Goal: Navigation & Orientation: Find specific page/section

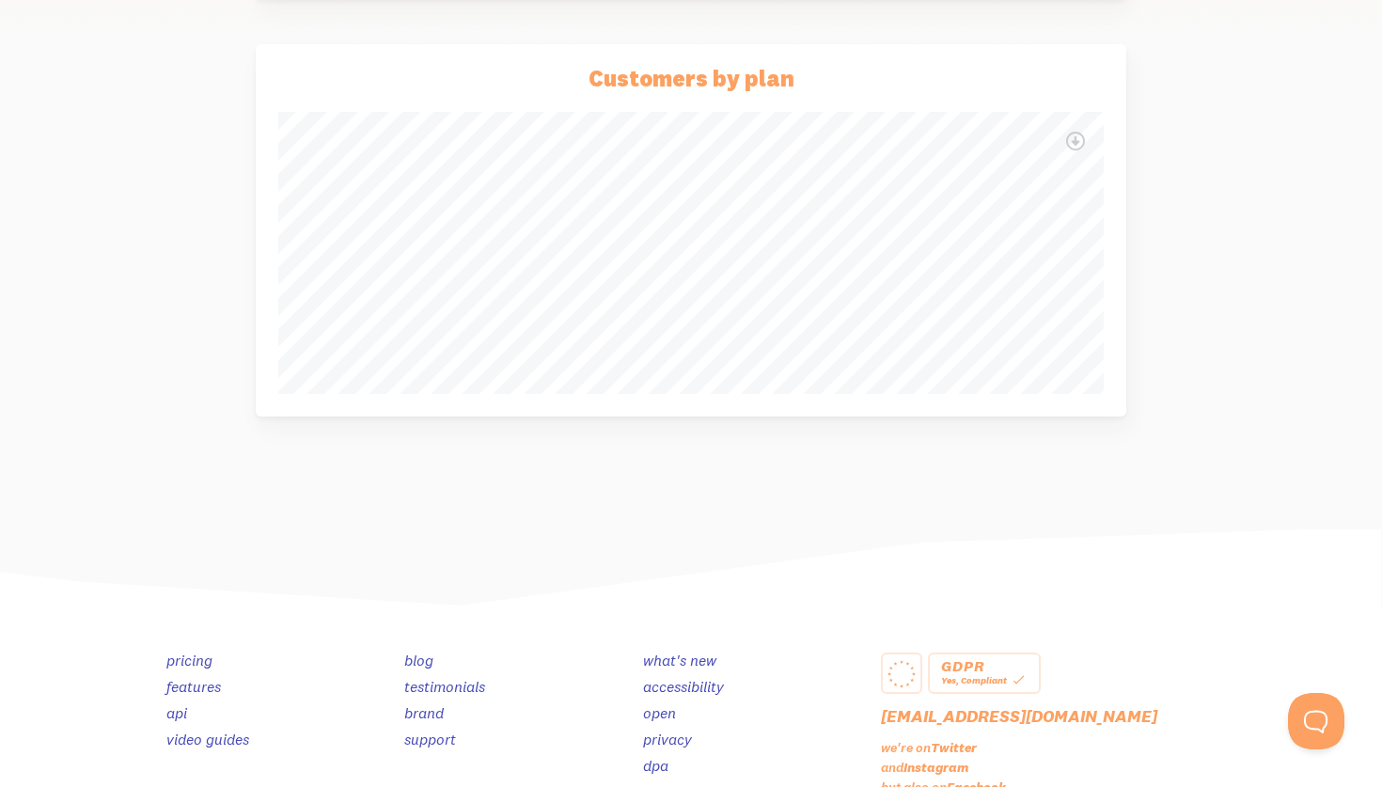
scroll to position [883, 0]
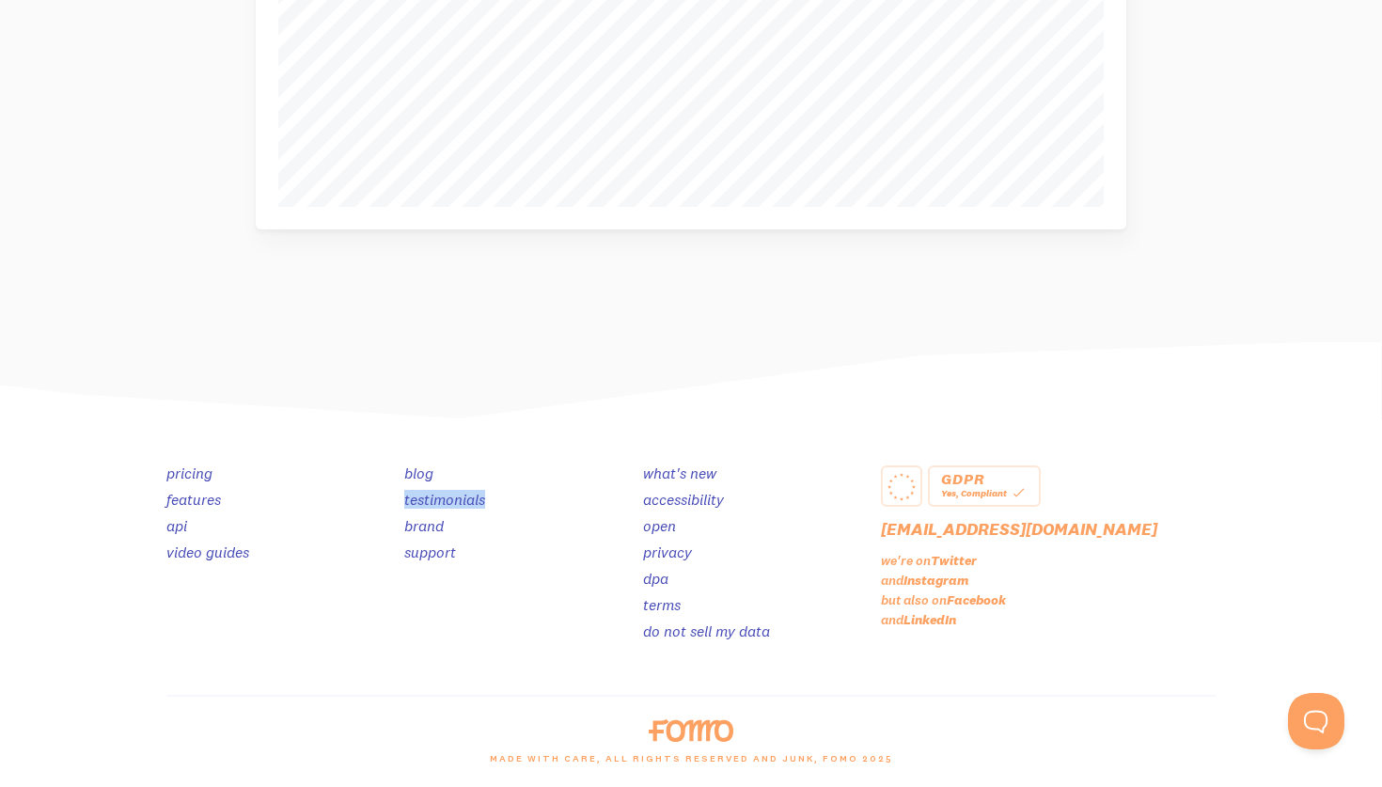
click at [662, 525] on link "open" at bounding box center [659, 525] width 33 height 19
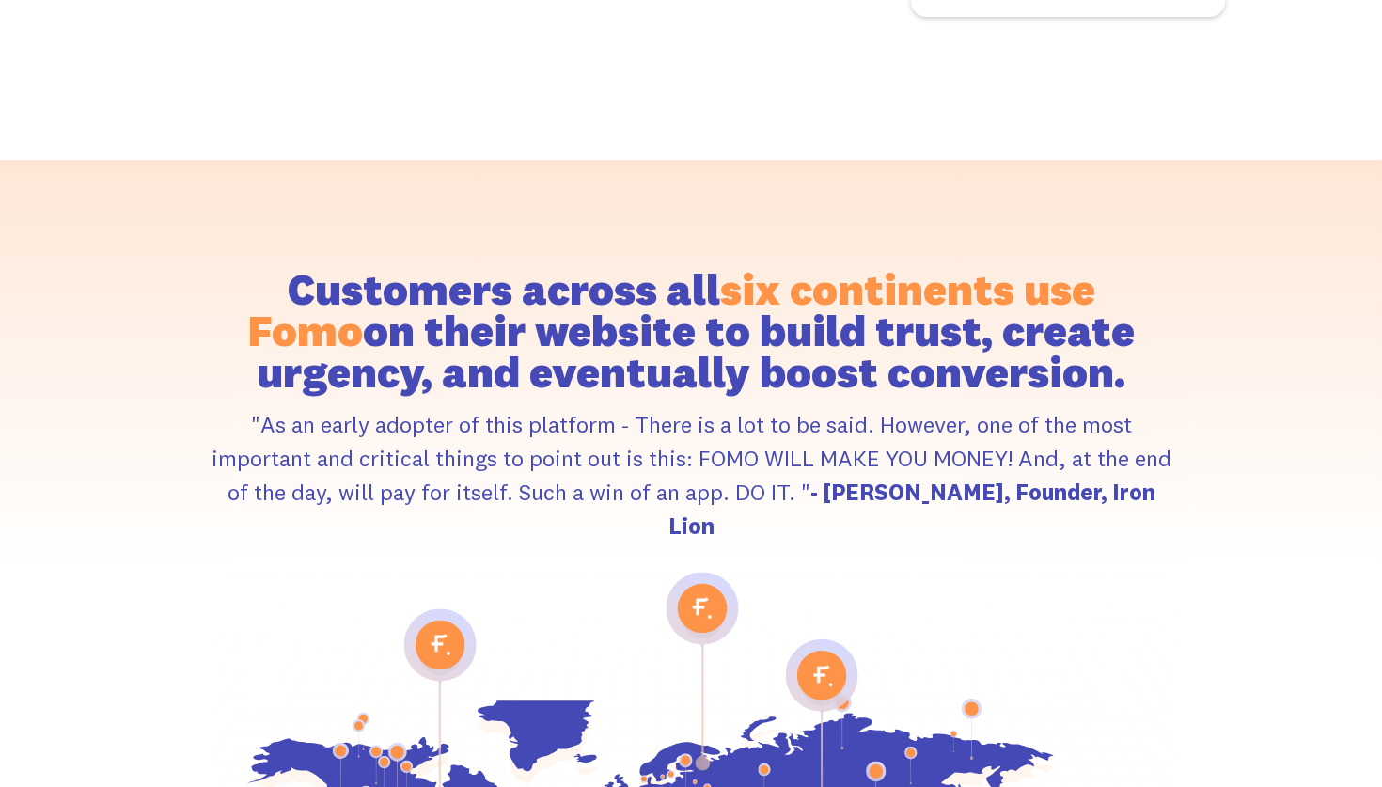
scroll to position [8953, 0]
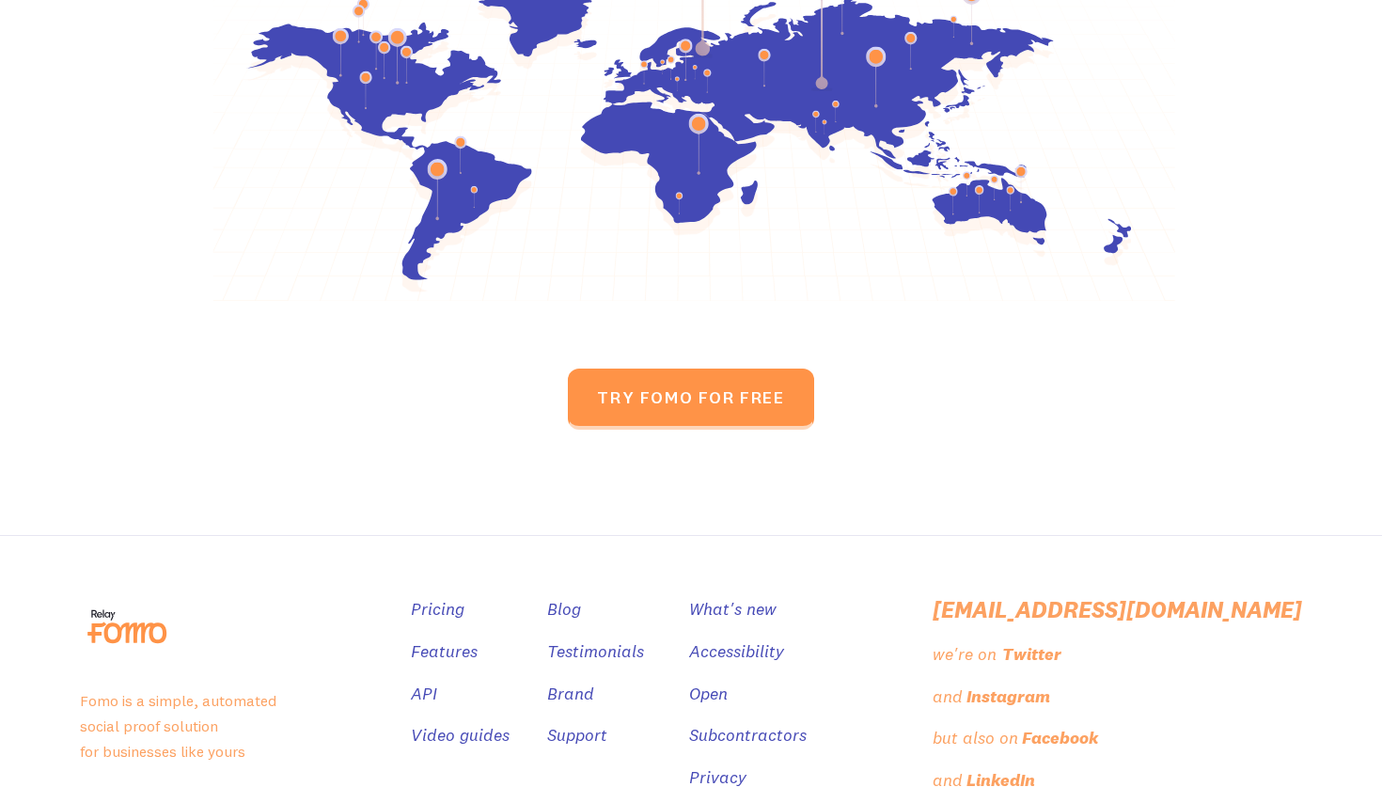
click at [1062, 641] on div "Twitter" at bounding box center [1032, 654] width 59 height 27
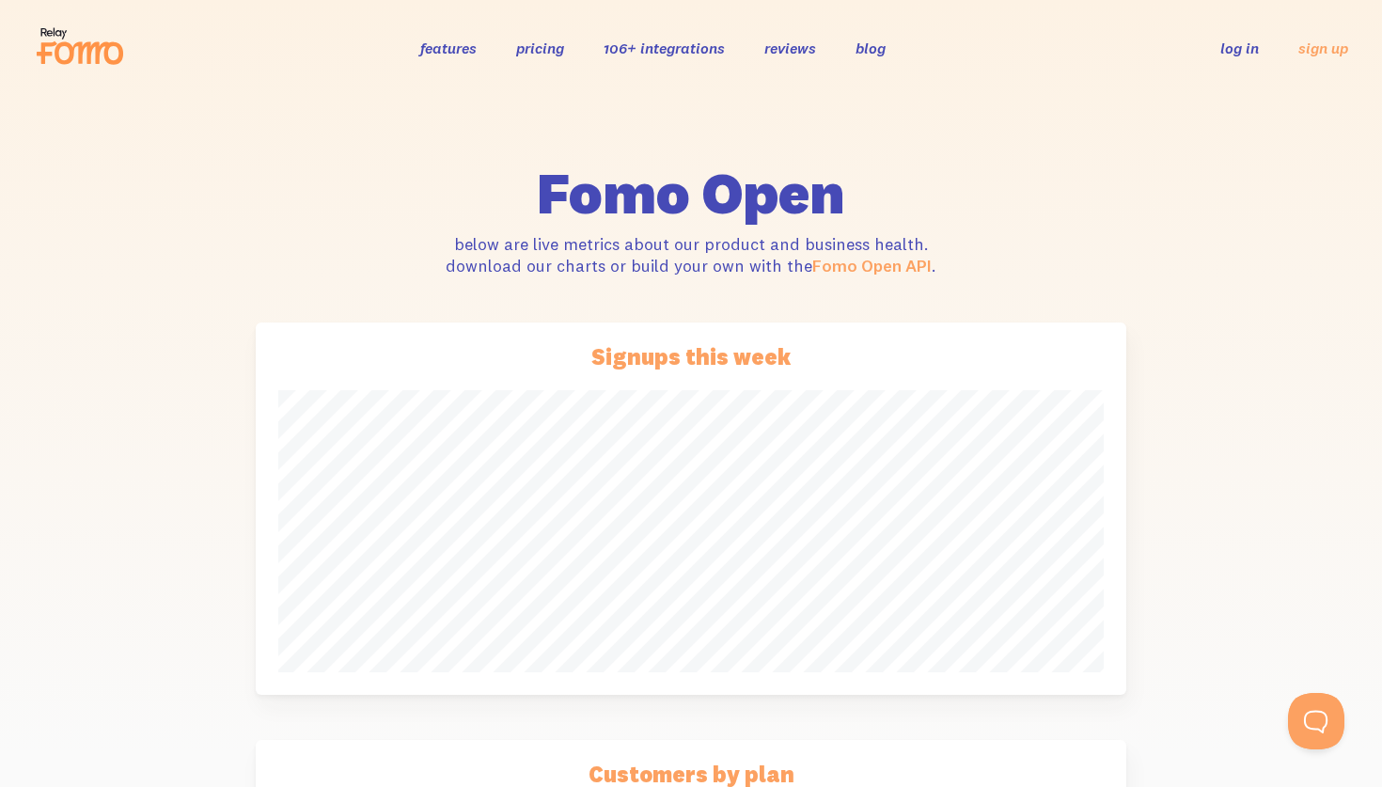
click at [783, 50] on link "reviews" at bounding box center [791, 48] width 52 height 19
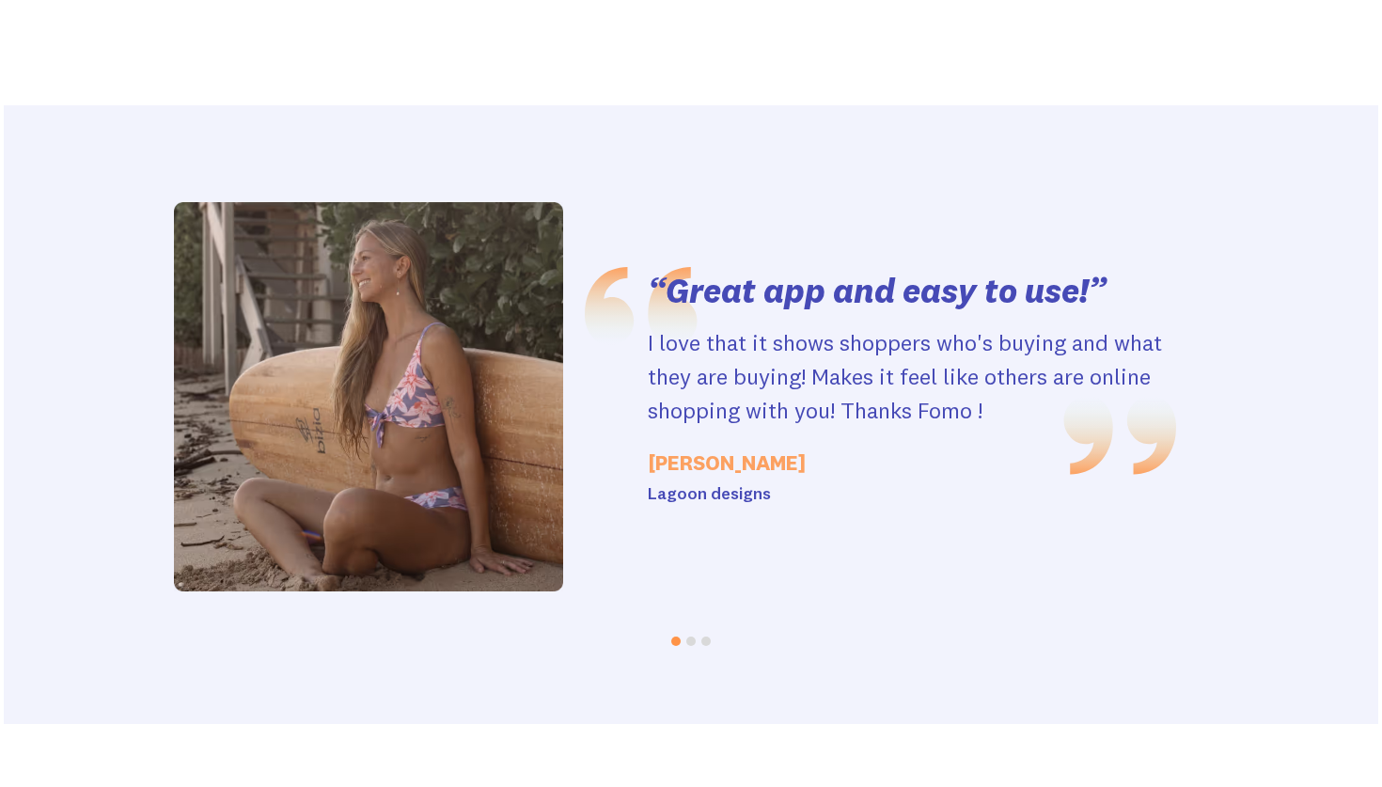
scroll to position [3865, 0]
